Goal: Task Accomplishment & Management: Manage account settings

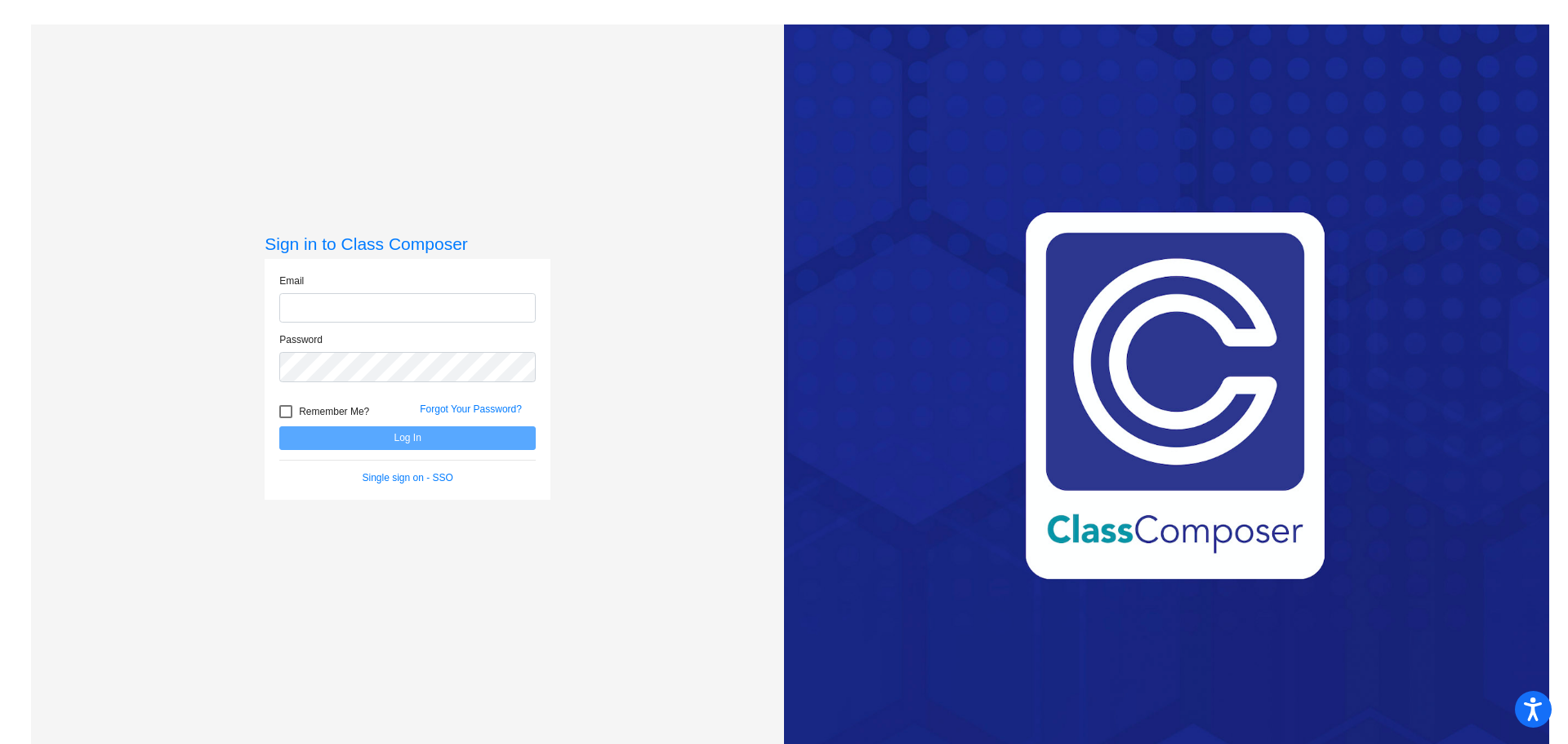
type input "valerie_favrow@lkstevens.wednet.edu"
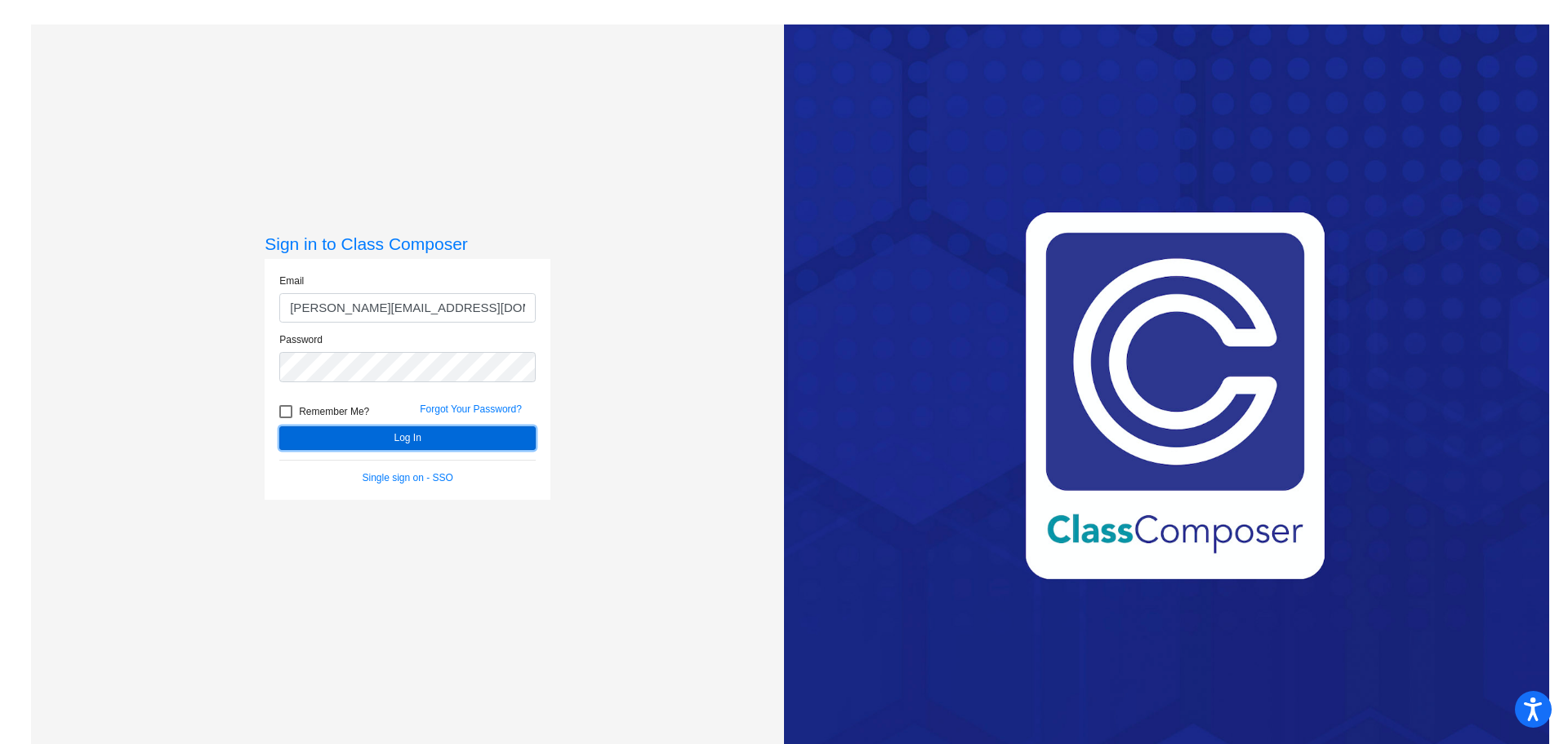
click at [385, 445] on button "Log In" at bounding box center [407, 438] width 256 height 24
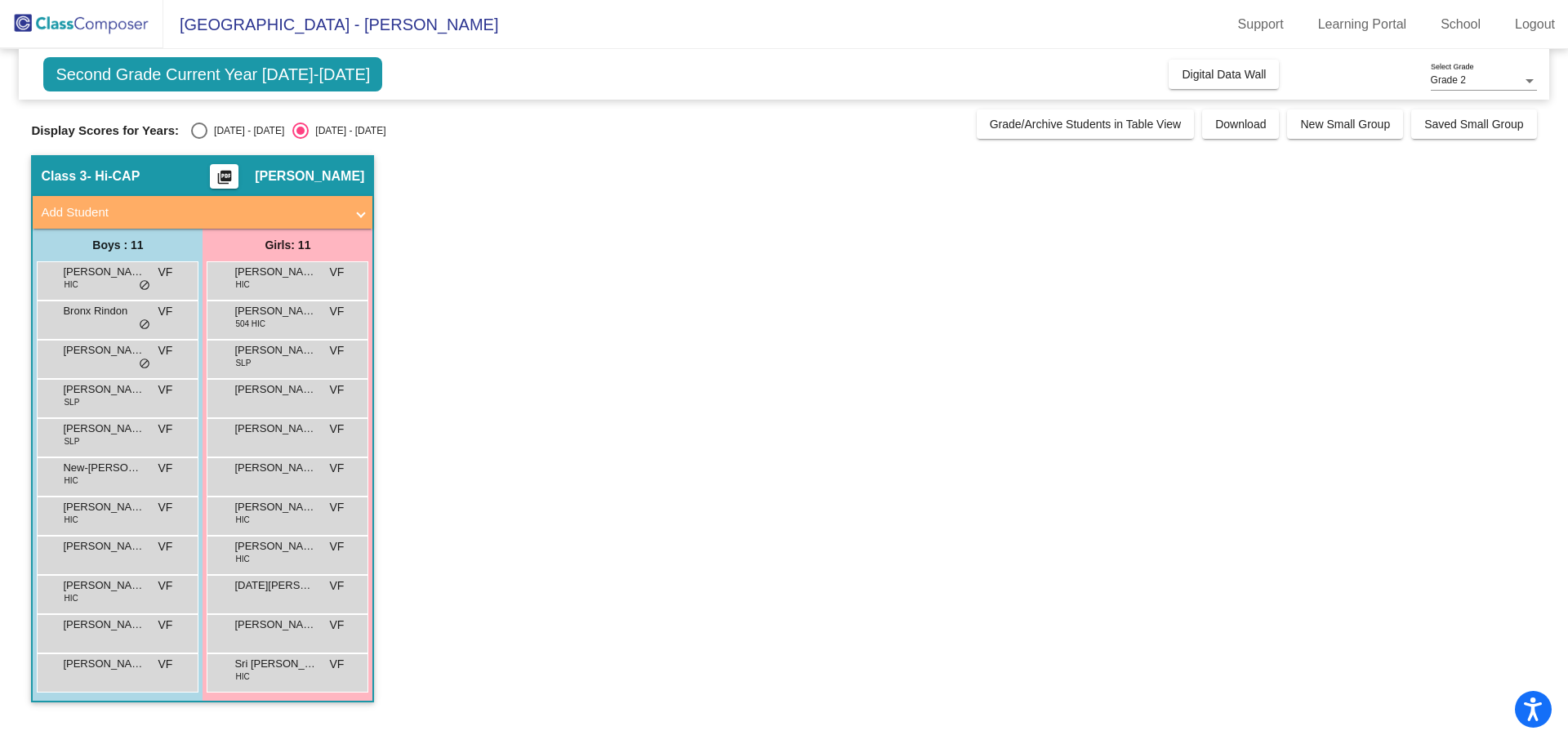
click at [192, 125] on div "Select an option" at bounding box center [199, 130] width 16 height 16
click at [198, 139] on input "[DATE] - [DATE]" at bounding box center [198, 139] width 1 height 1
radio input "true"
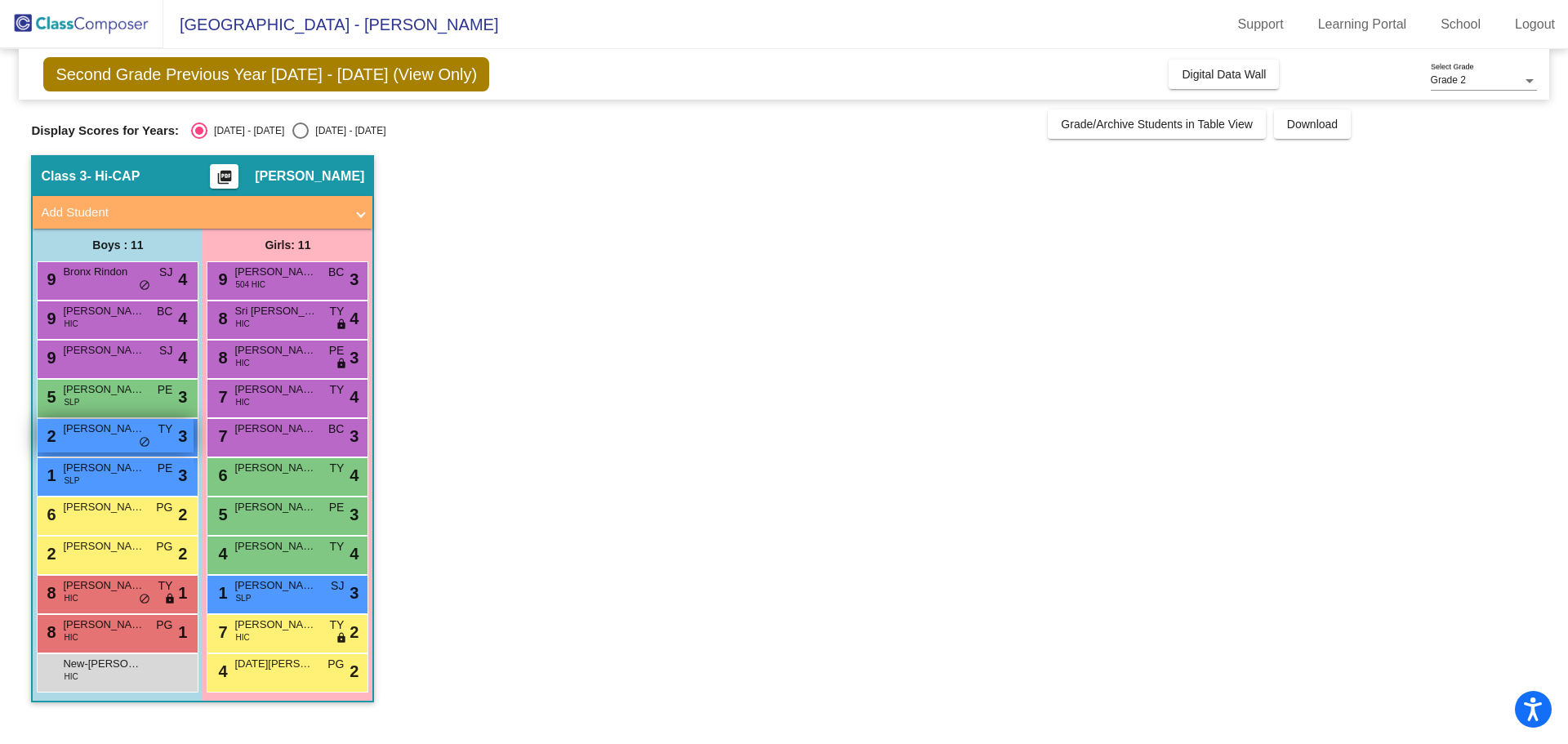
click at [124, 435] on span "[PERSON_NAME]" at bounding box center [103, 428] width 82 height 16
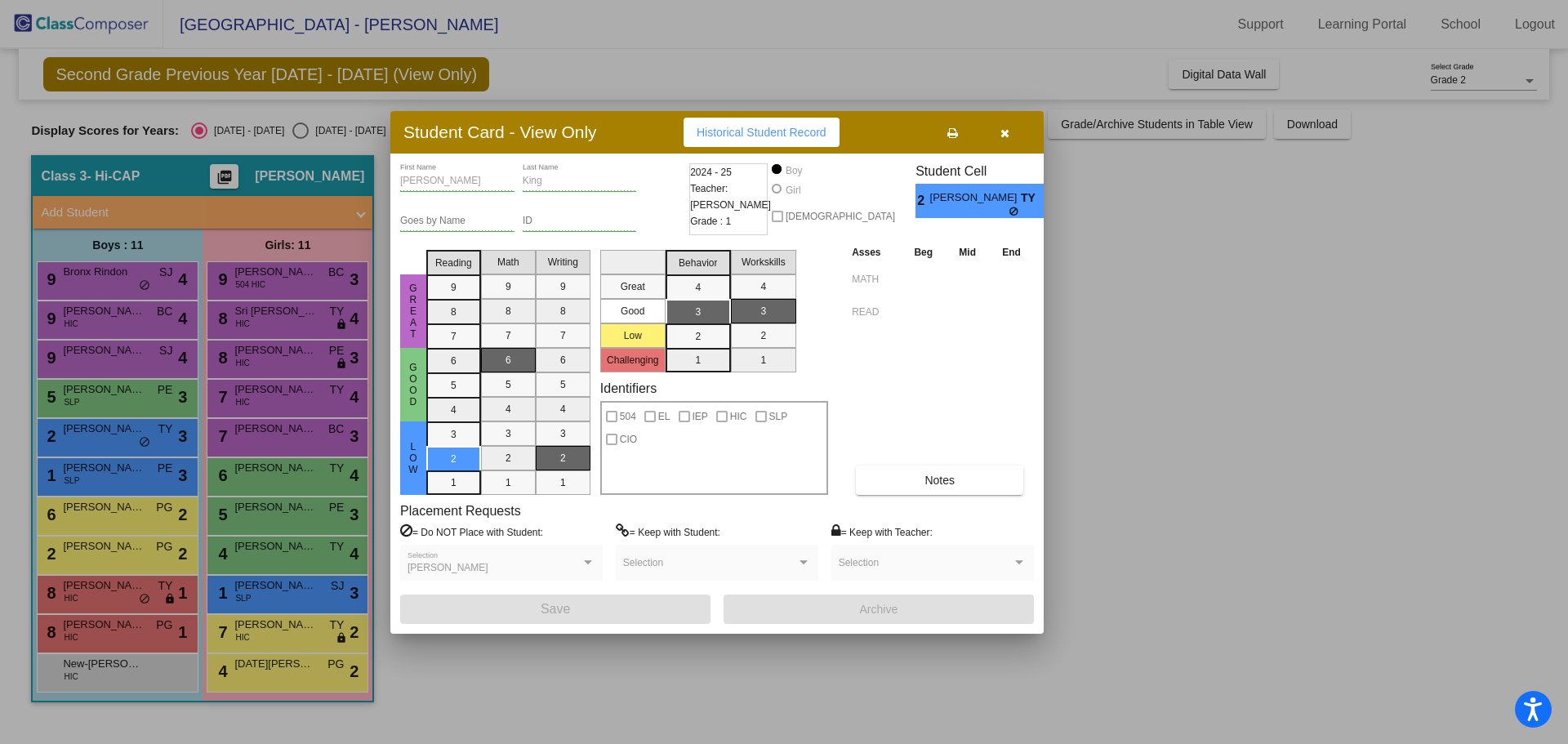
click at [121, 476] on div at bounding box center [784, 372] width 1568 height 744
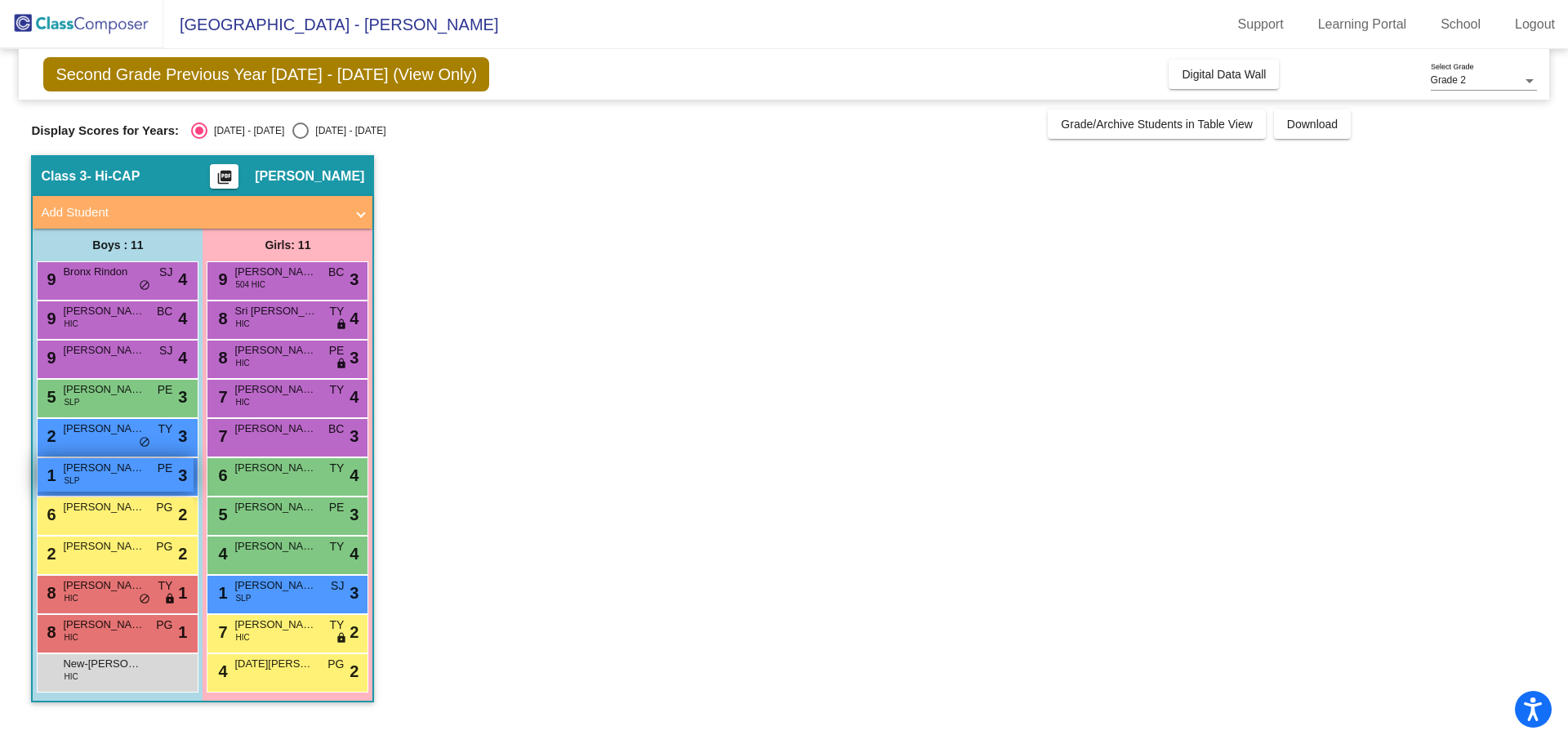
click at [121, 475] on span "[PERSON_NAME]" at bounding box center [103, 468] width 82 height 16
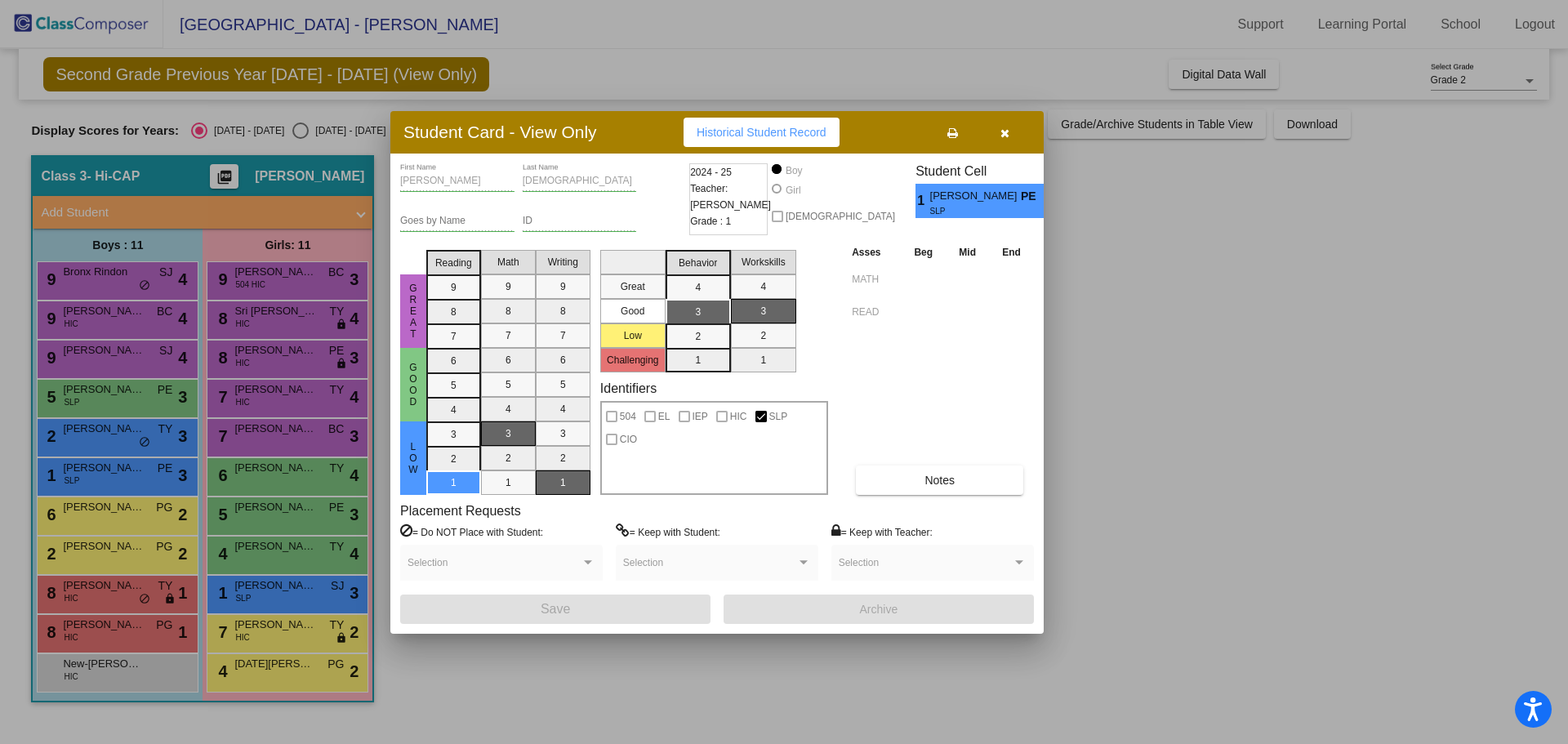
click at [1008, 136] on icon "button" at bounding box center [1005, 133] width 9 height 12
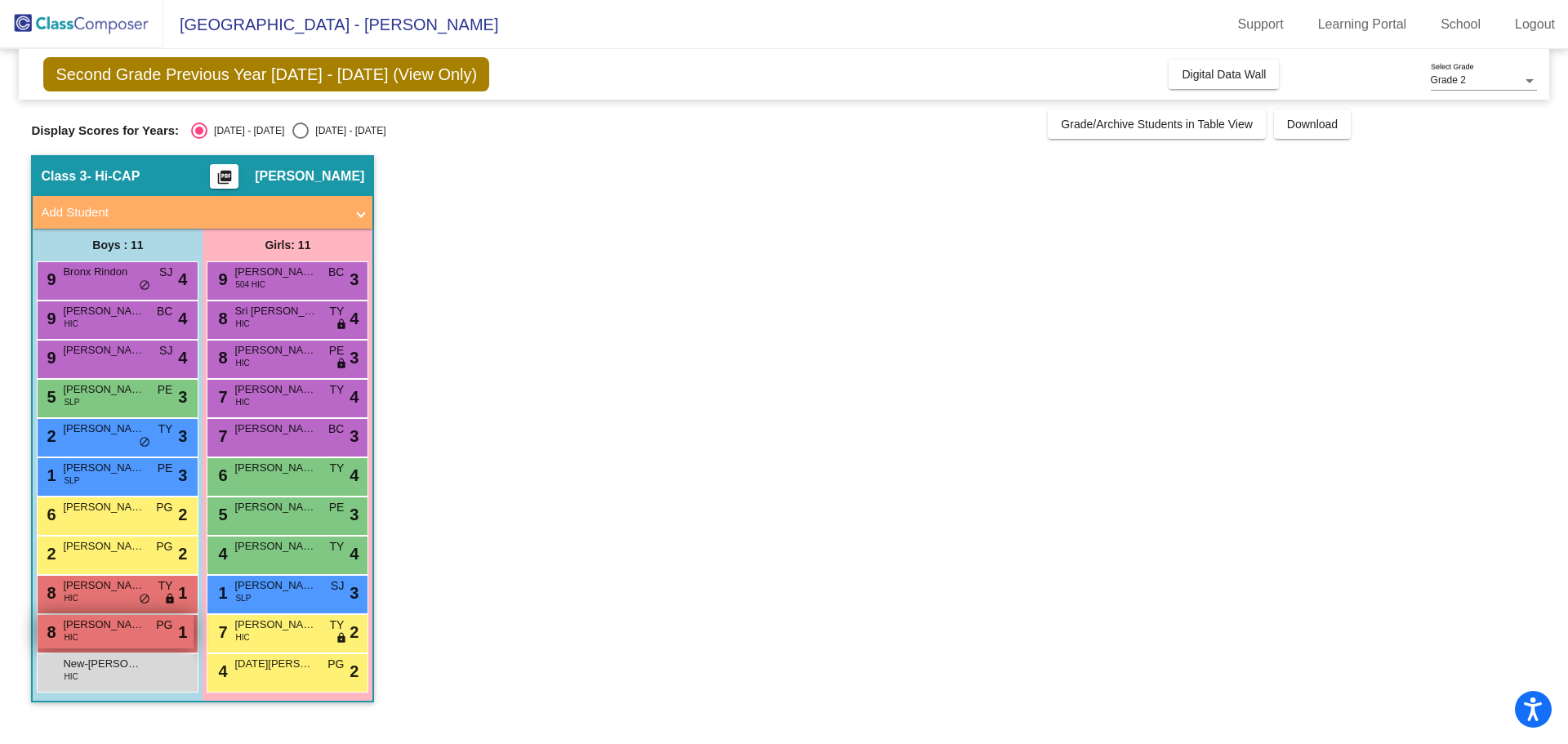
click at [101, 640] on div "8 Robert Mensah HIC PG lock do_not_disturb_alt 1" at bounding box center [116, 631] width 156 height 34
